Goal: Information Seeking & Learning: Learn about a topic

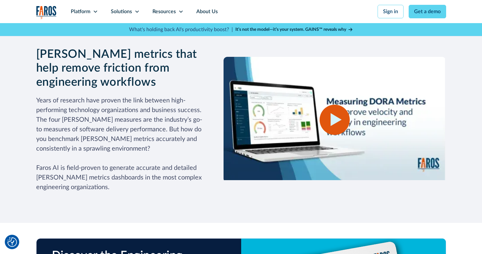
scroll to position [798, 0]
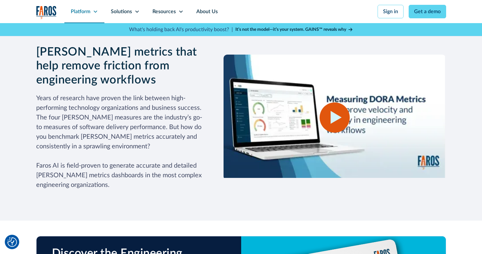
click at [88, 14] on div "Platform" at bounding box center [81, 12] width 20 height 8
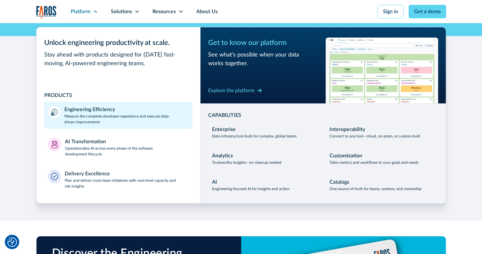
click at [89, 116] on p "Measure the complete developer experience and execute data-driven improvements" at bounding box center [126, 119] width 124 height 12
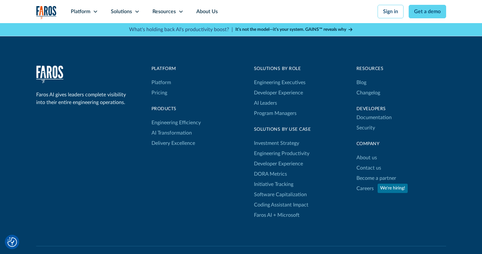
scroll to position [1958, 0]
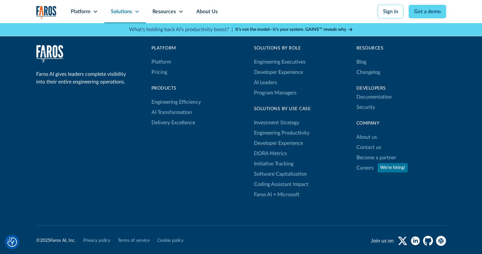
click at [122, 7] on div "Solutions" at bounding box center [126, 11] width 42 height 23
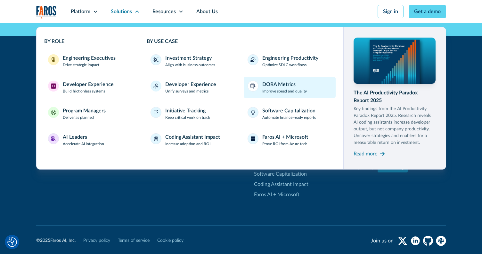
click at [292, 88] on p "Improve speed and quality" at bounding box center [285, 91] width 45 height 6
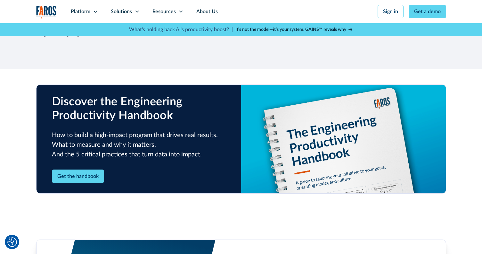
scroll to position [922, 0]
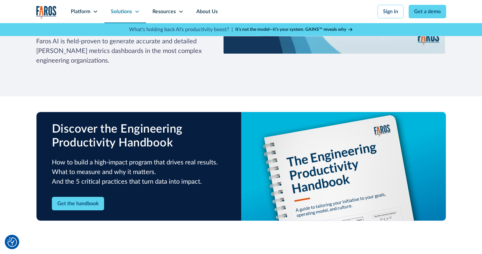
click at [119, 15] on div "Solutions" at bounding box center [121, 12] width 21 height 8
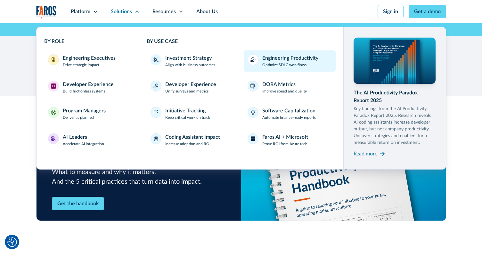
click at [270, 63] on p "Optimize SDLC workflows" at bounding box center [285, 65] width 44 height 6
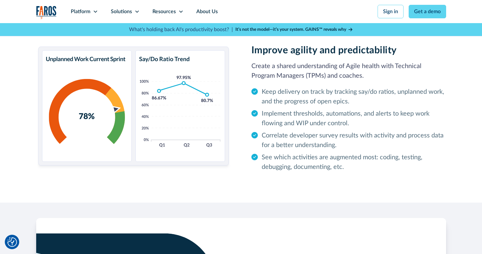
scroll to position [971, 0]
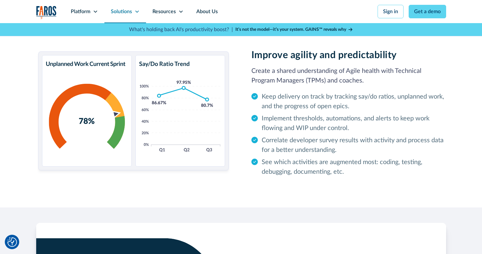
click at [128, 16] on div "Solutions" at bounding box center [126, 11] width 42 height 23
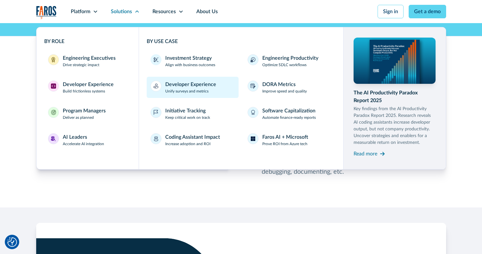
click at [198, 88] on div "Developer Experience" at bounding box center [190, 84] width 51 height 8
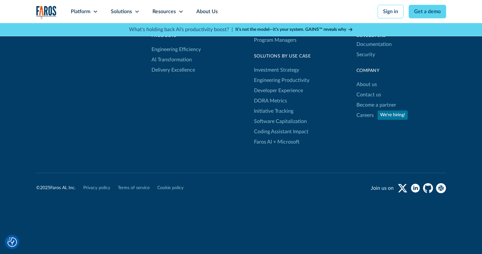
scroll to position [1368, 0]
click at [80, 14] on div "Platform" at bounding box center [81, 12] width 20 height 8
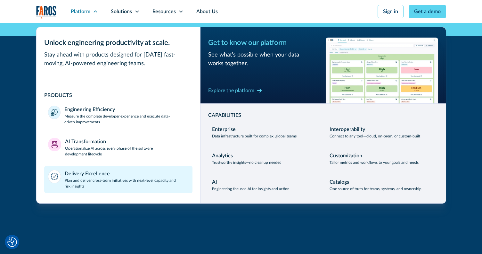
click at [98, 173] on div "Delivery Excellence" at bounding box center [87, 174] width 45 height 8
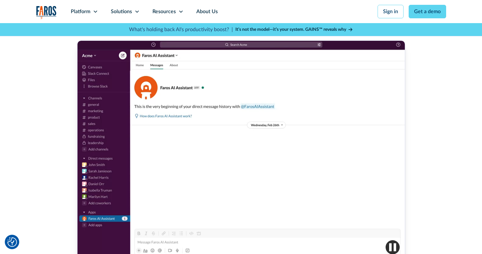
scroll to position [171, 0]
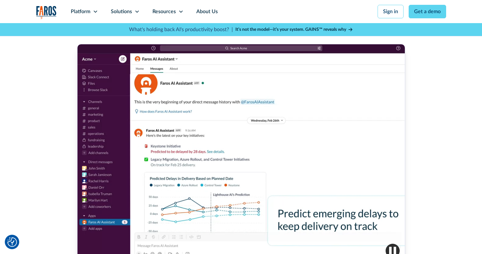
click at [214, 157] on div at bounding box center [241, 153] width 328 height 219
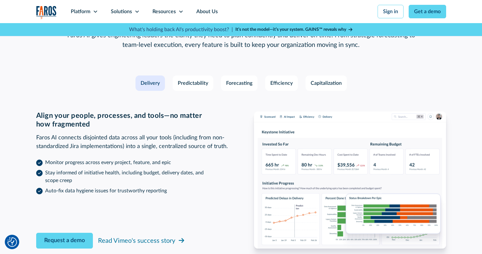
scroll to position [936, 0]
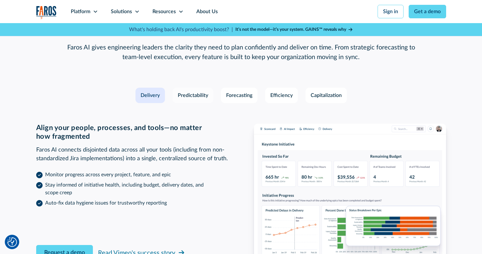
click at [197, 91] on div "Predictability" at bounding box center [193, 95] width 30 height 8
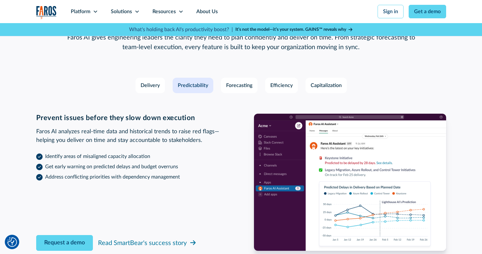
scroll to position [918, 0]
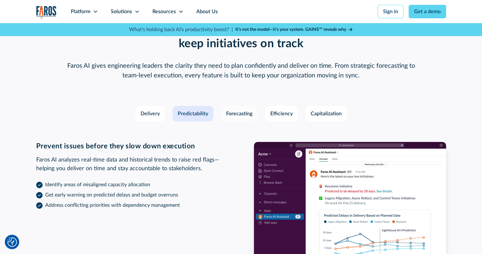
click at [233, 110] on link "Forecasting" at bounding box center [239, 113] width 37 height 15
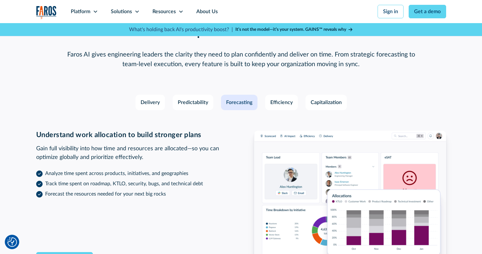
scroll to position [924, 0]
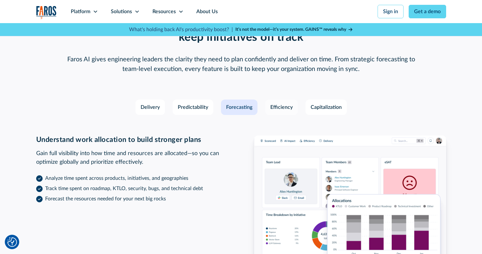
click at [274, 103] on div "Efficiency" at bounding box center [282, 107] width 22 height 8
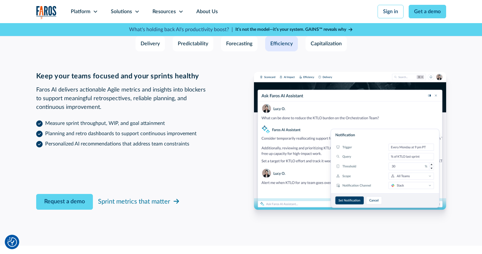
scroll to position [892, 0]
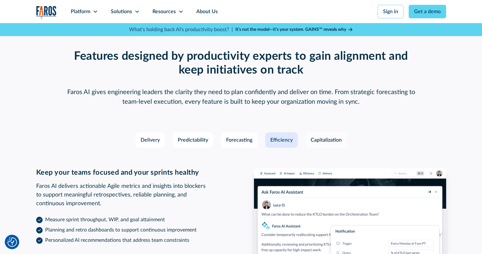
click at [306, 132] on link "Capitalization" at bounding box center [326, 139] width 41 height 15
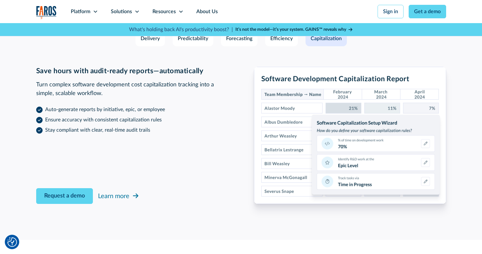
scroll to position [995, 0]
